Goal: Check status

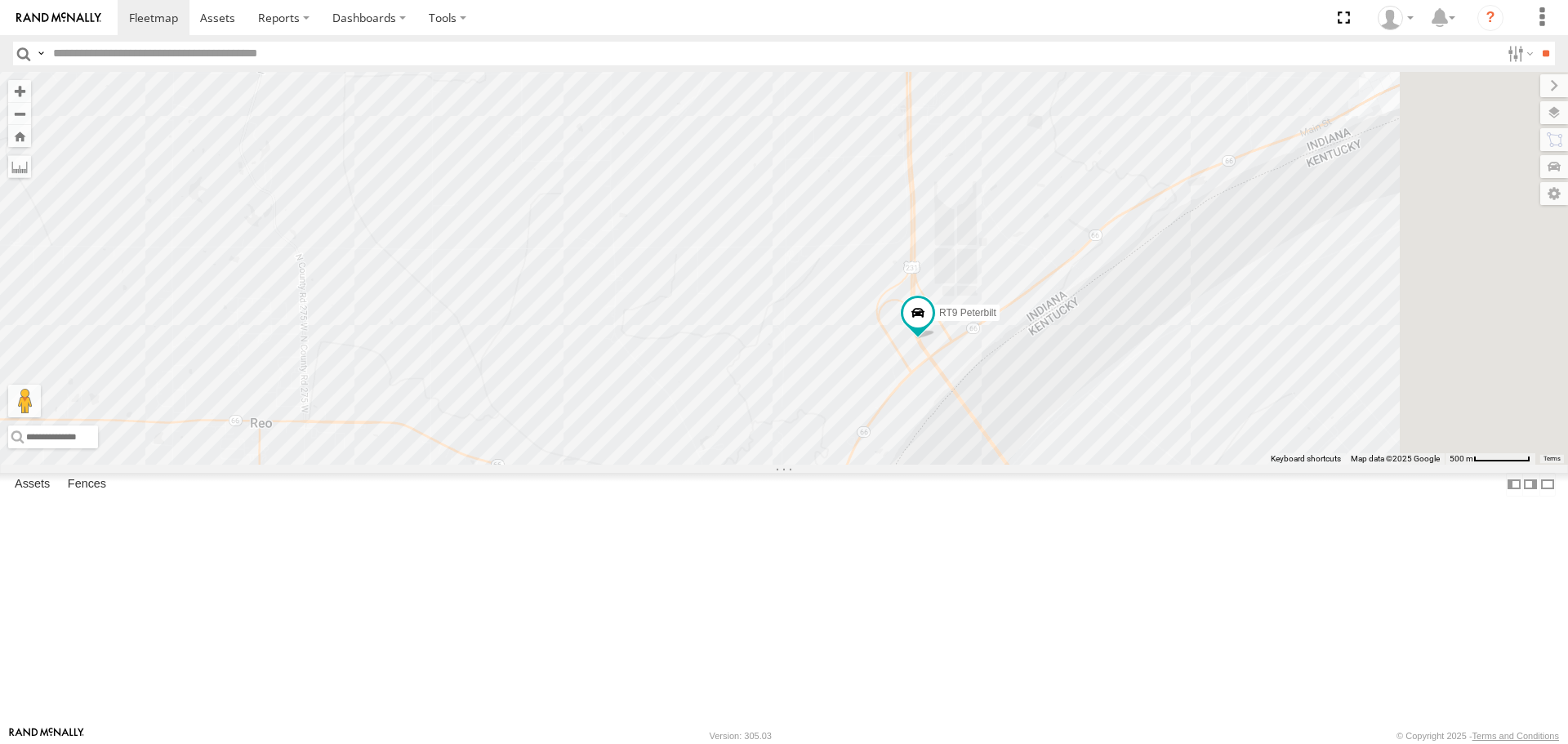
drag, startPoint x: 1225, startPoint y: 614, endPoint x: 1020, endPoint y: 220, distance: 444.1
click at [1023, 218] on div "RT9 Peterbilt" at bounding box center [784, 268] width 1568 height 392
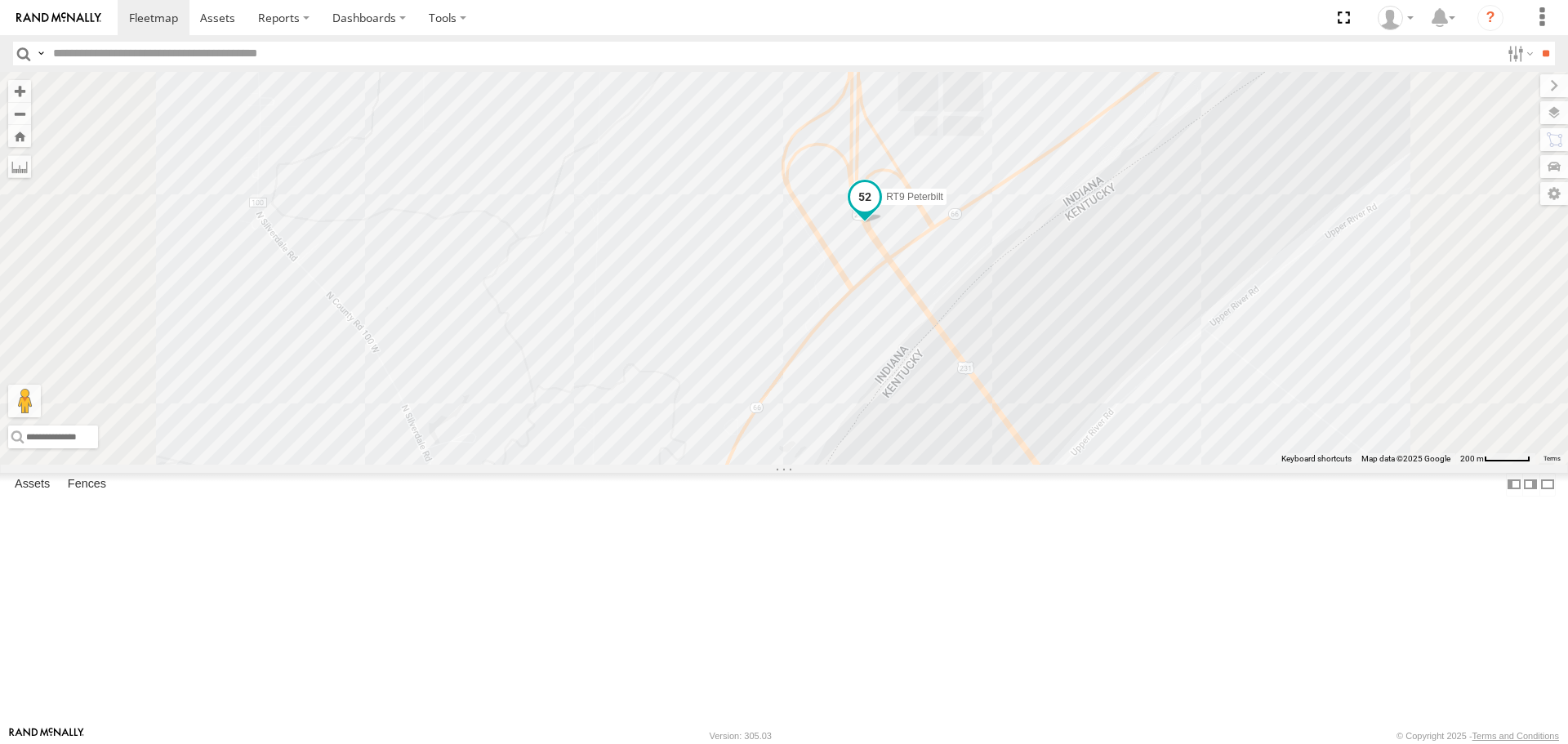
click at [879, 211] on span at bounding box center [864, 197] width 29 height 29
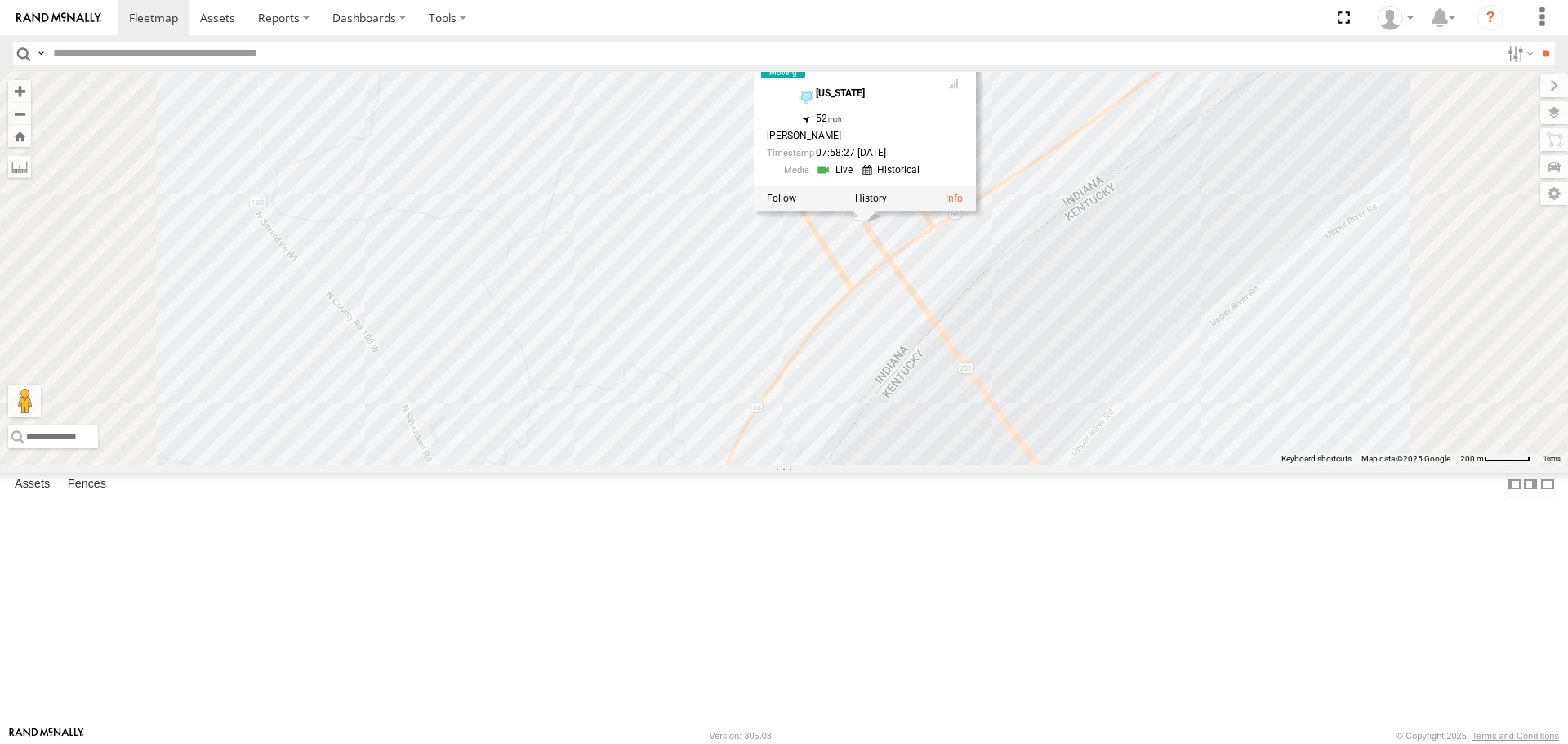
click at [847, 172] on div "RT9 Peterbilt RT9 Peterbilt All Assets [US_STATE] 37.90836 , -87.04038 52 [PERS…" at bounding box center [784, 268] width 1568 height 392
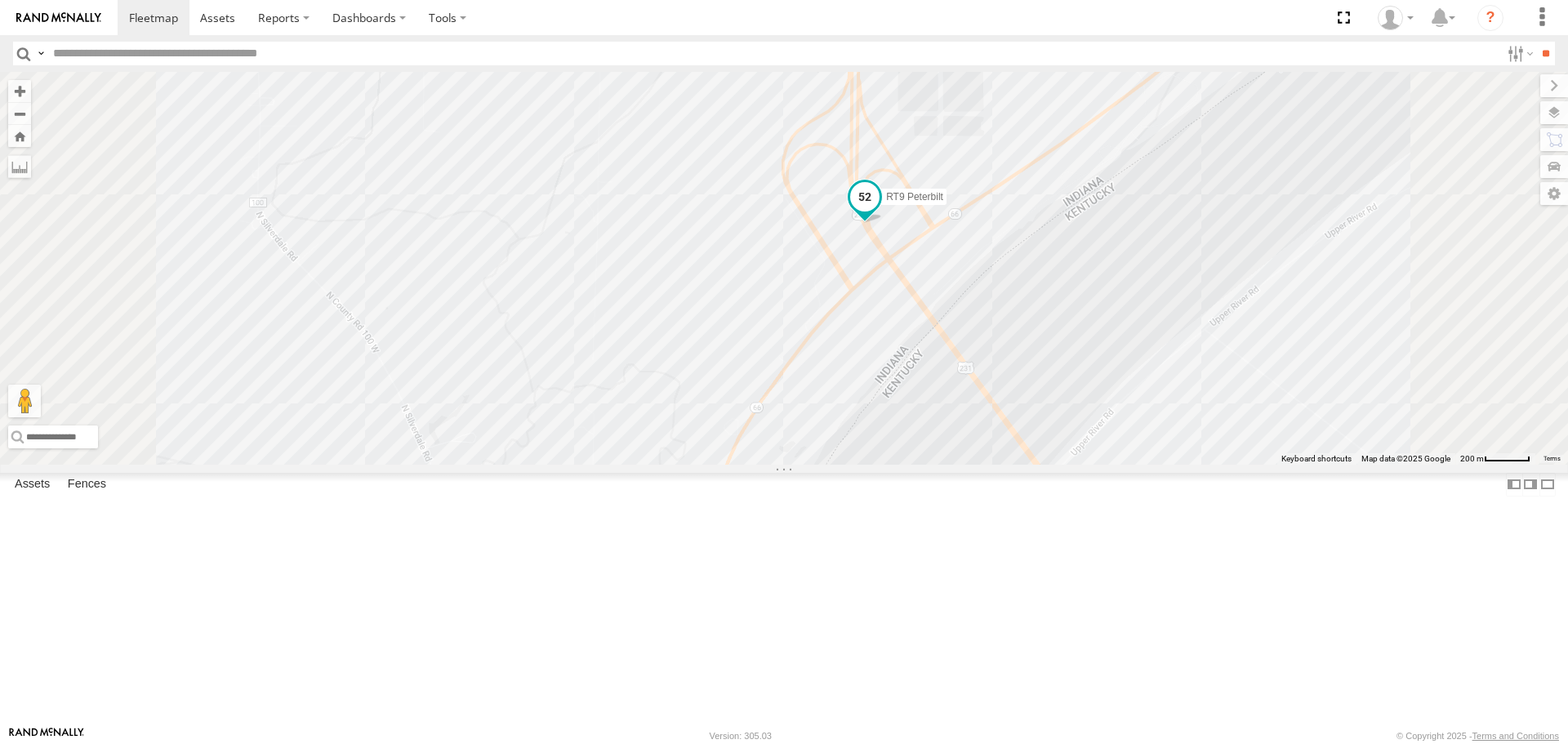
click at [943, 202] on span "RT9 Peterbilt" at bounding box center [914, 197] width 57 height 12
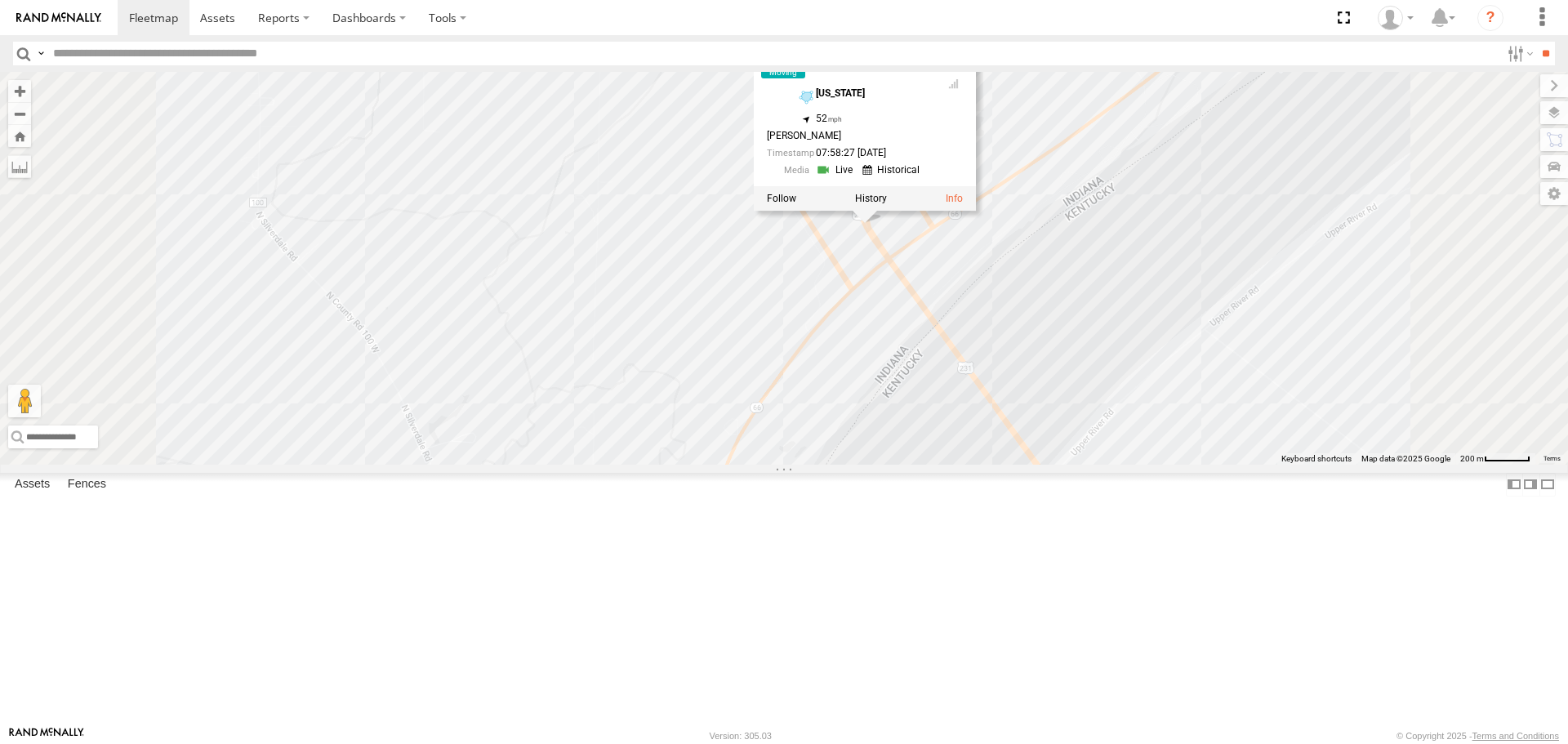
drag, startPoint x: 982, startPoint y: 333, endPoint x: 1008, endPoint y: 336, distance: 26.2
click at [796, 204] on label at bounding box center [781, 199] width 29 height 12
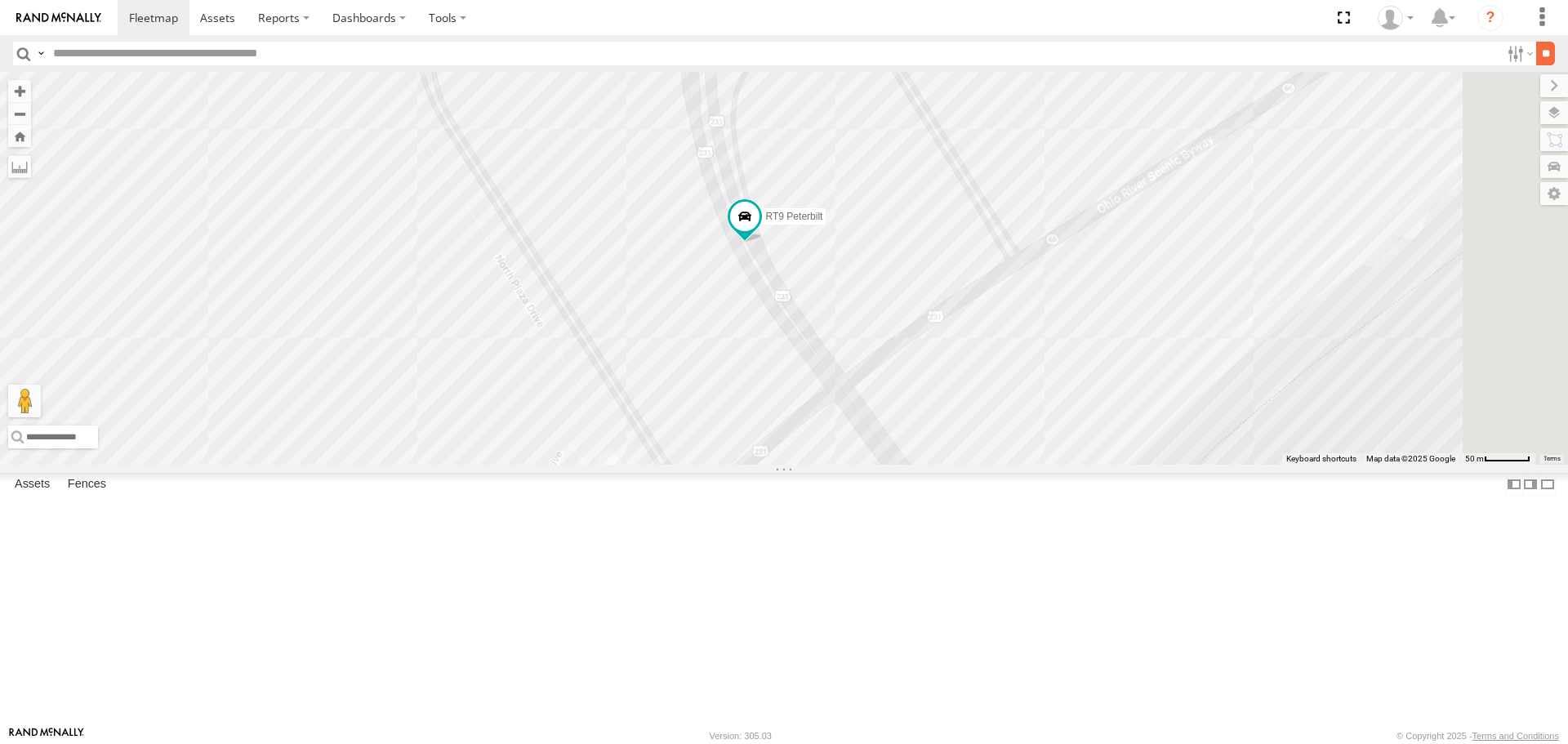
click at [1550, 56] on input "**" at bounding box center [1544, 53] width 18 height 24
